Goal: Task Accomplishment & Management: Manage account settings

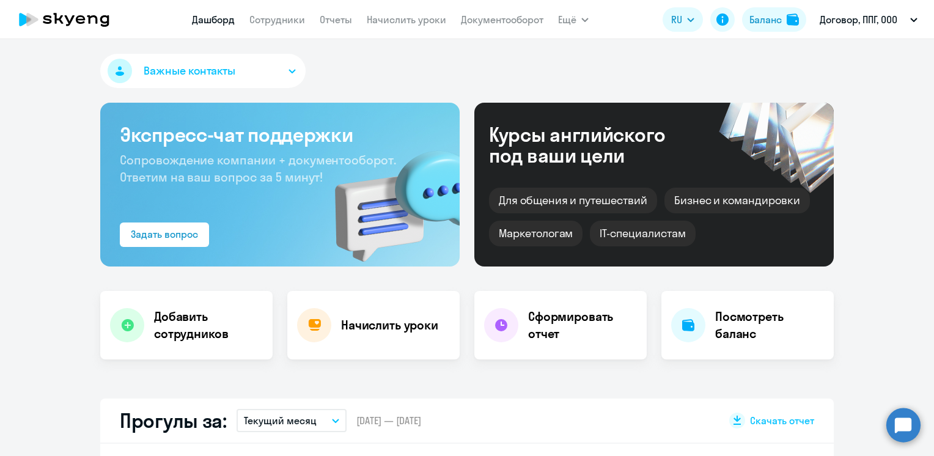
select select "30"
click at [280, 25] on link "Сотрудники" at bounding box center [277, 19] width 56 height 12
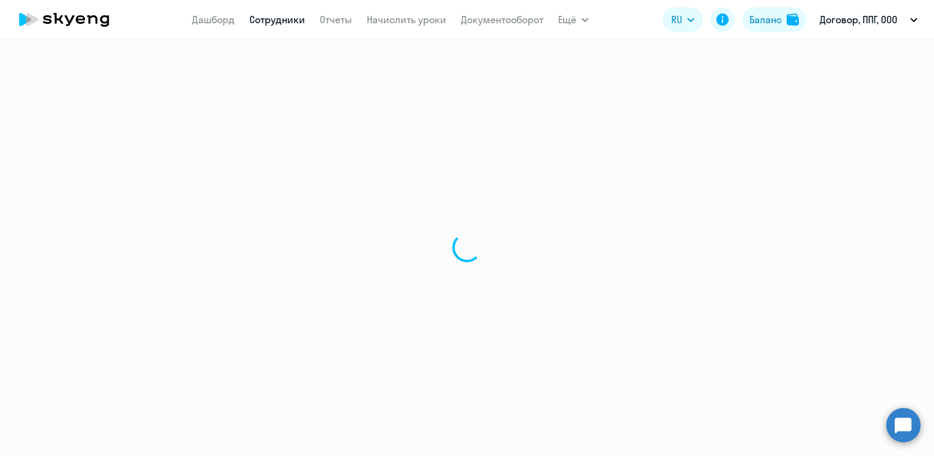
select select "30"
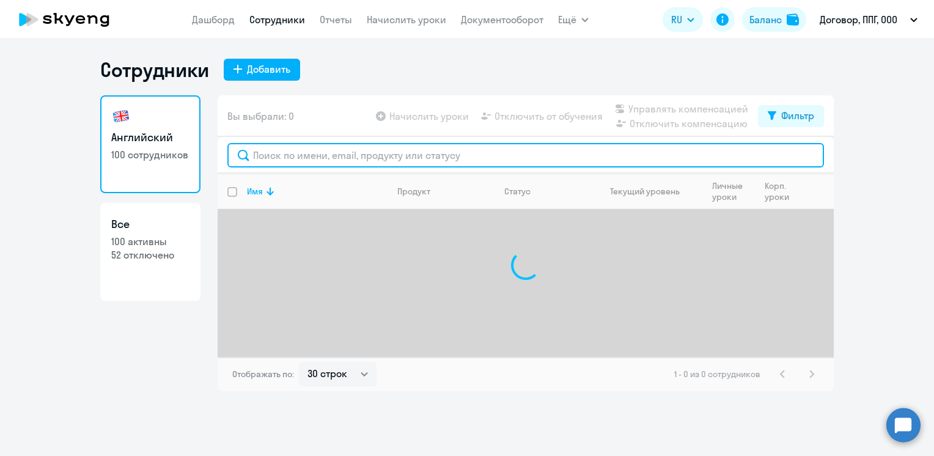
click at [318, 154] on input "text" at bounding box center [525, 155] width 596 height 24
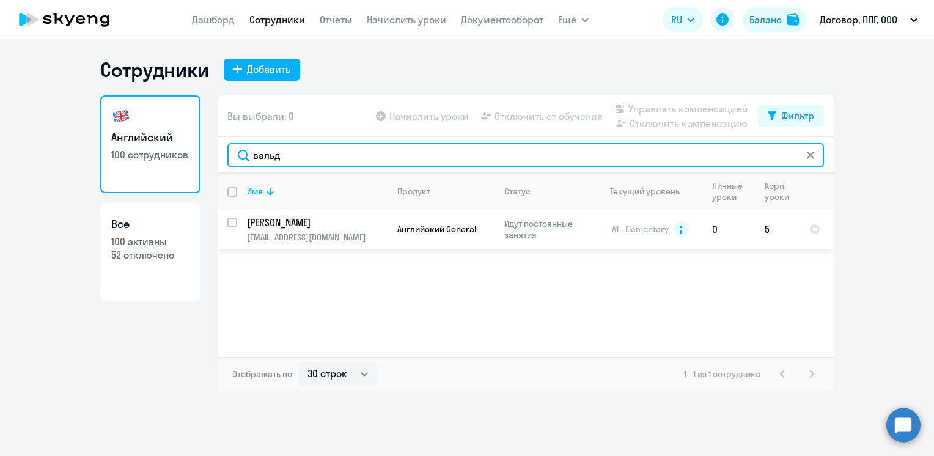
type input "вальд"
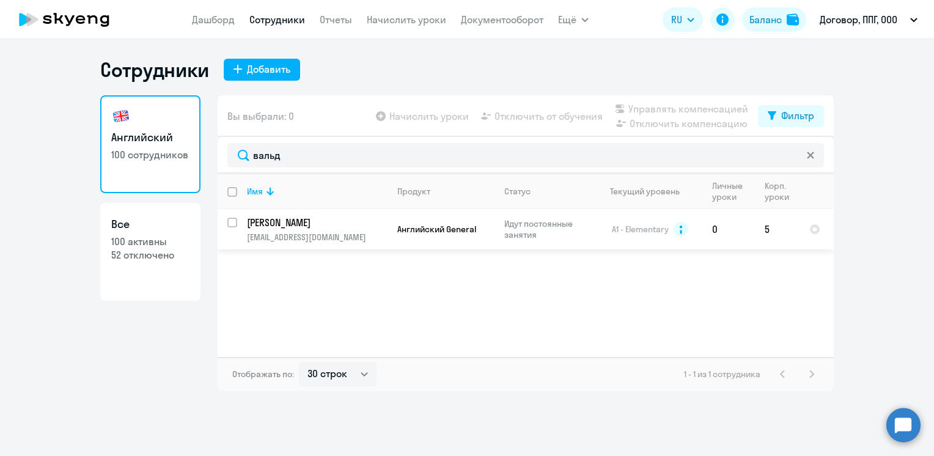
click at [232, 218] on input "select row 12661659" at bounding box center [239, 230] width 24 height 24
checkbox input "true"
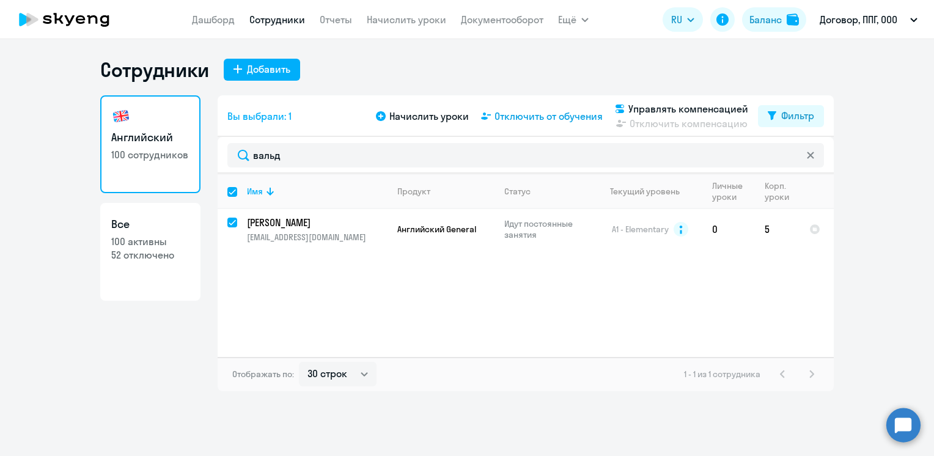
click at [540, 116] on span "Отключить от обучения" at bounding box center [548, 116] width 108 height 15
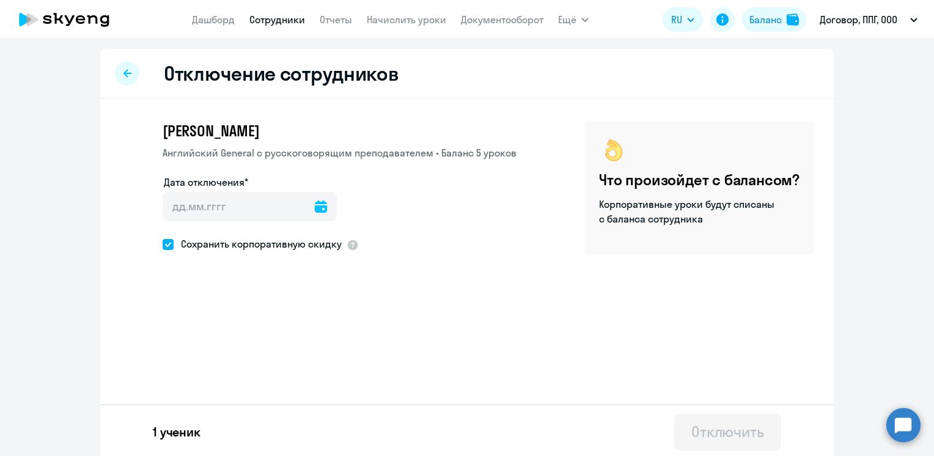
click at [315, 206] on icon at bounding box center [321, 206] width 12 height 12
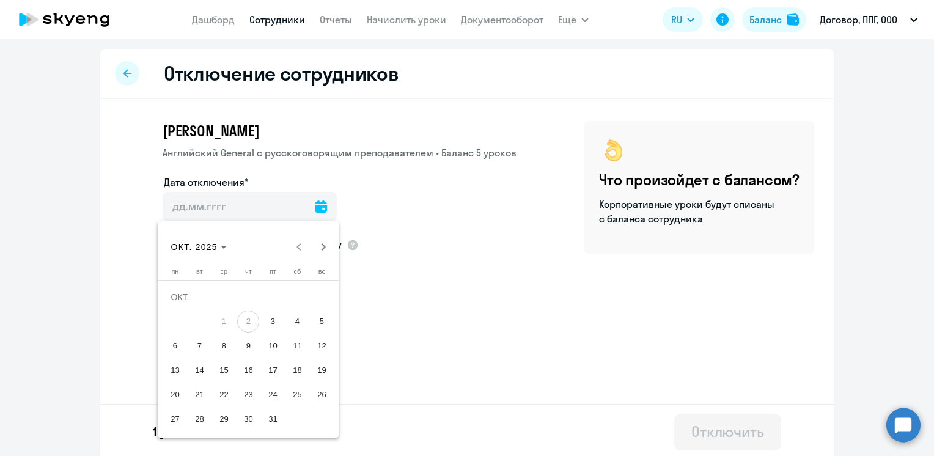
click at [294, 321] on span "4" at bounding box center [297, 321] width 22 height 22
type input "[DATE]"
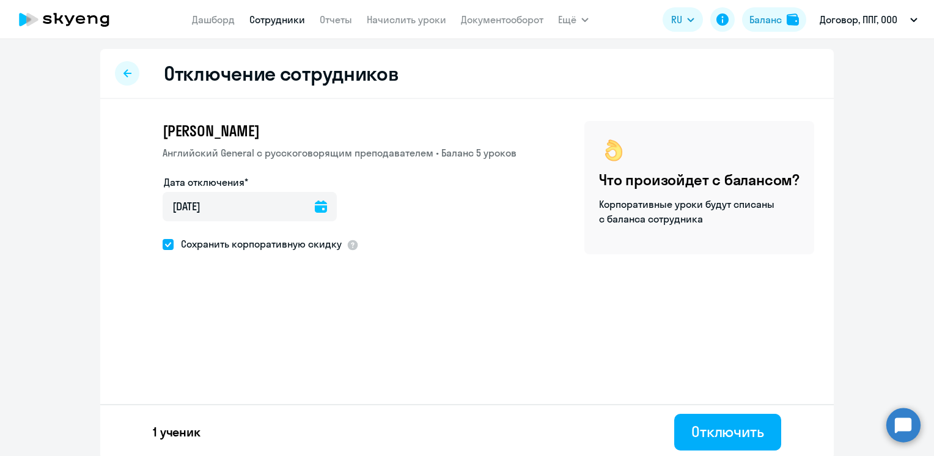
click at [315, 200] on icon at bounding box center [321, 206] width 12 height 12
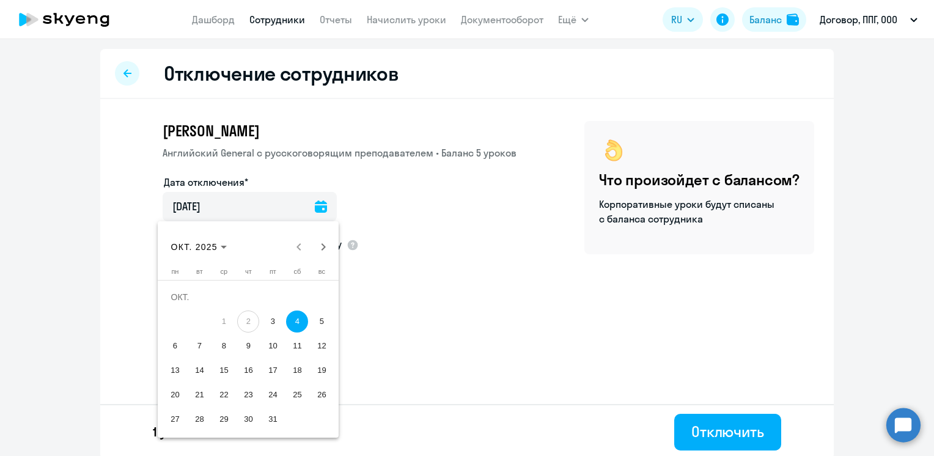
click at [266, 321] on span "3" at bounding box center [272, 321] width 22 height 22
type input "[DATE]"
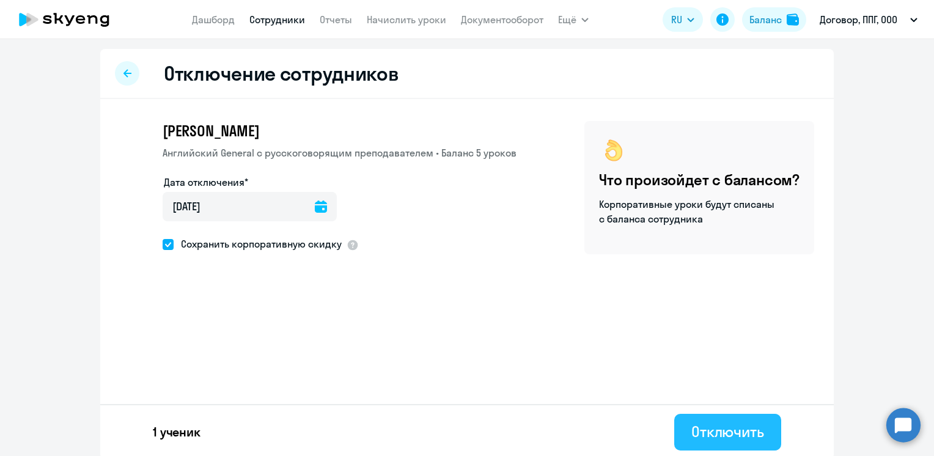
click at [725, 439] on div "Отключить" at bounding box center [727, 432] width 73 height 20
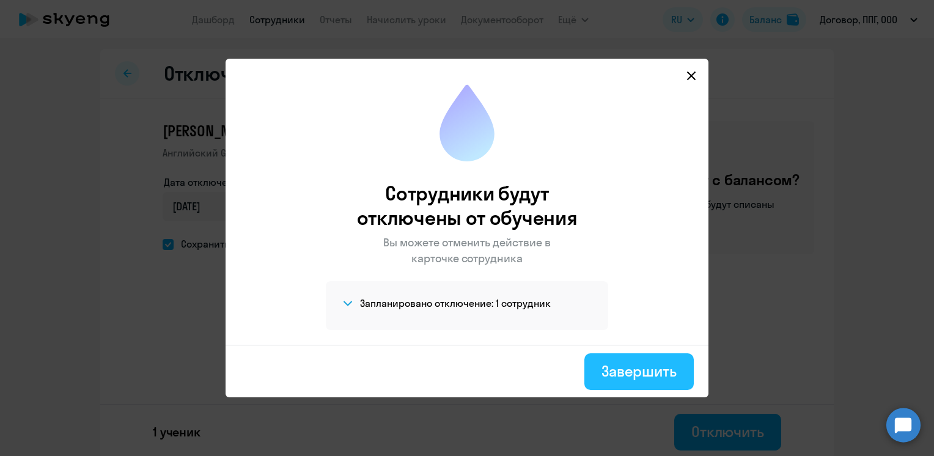
click at [653, 375] on div "Завершить" at bounding box center [638, 371] width 75 height 20
select select "30"
